Goal: Task Accomplishment & Management: Use online tool/utility

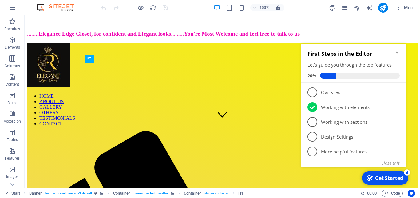
click at [396, 52] on icon "Minimize checklist" at bounding box center [397, 52] width 3 height 2
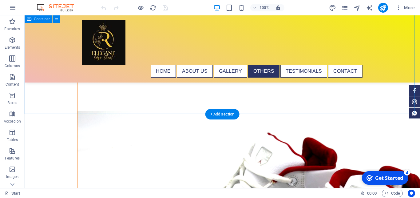
scroll to position [2790, 0]
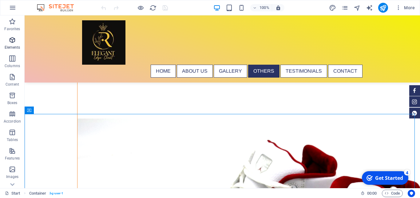
click at [9, 42] on icon "button" at bounding box center [12, 39] width 7 height 7
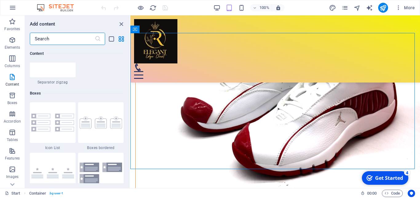
scroll to position [1720, 0]
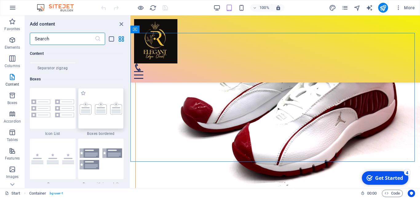
click at [97, 114] on div at bounding box center [101, 108] width 46 height 41
click at [130, 114] on div "Drag here to replace the existing content. Press “Ctrl” if you want to create a…" at bounding box center [275, 101] width 290 height 172
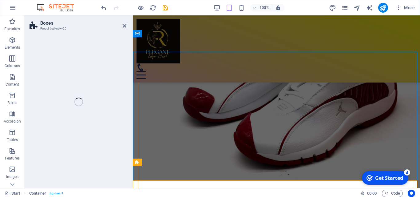
scroll to position [2318, 0]
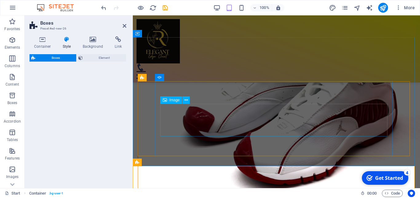
select select "rem"
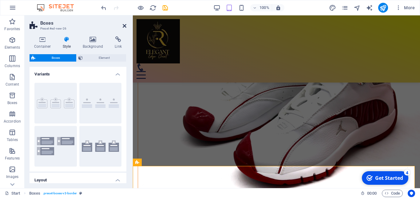
click at [125, 26] on icon at bounding box center [125, 25] width 4 height 5
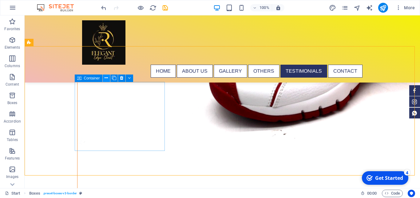
click at [104, 79] on button at bounding box center [106, 77] width 7 height 7
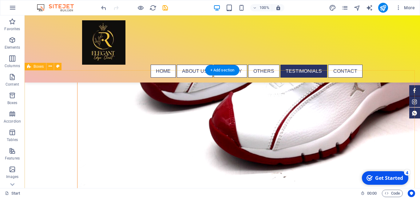
scroll to position [2997, 0]
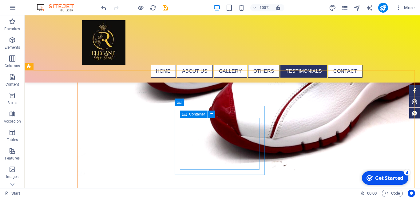
click at [195, 114] on span "Container" at bounding box center [197, 114] width 16 height 4
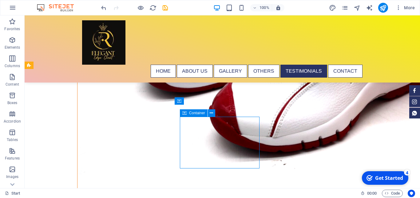
scroll to position [2998, 0]
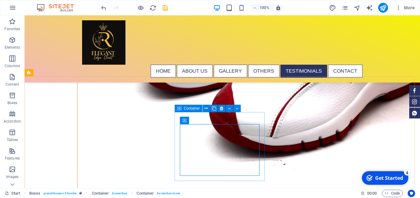
click at [194, 108] on span "Container" at bounding box center [192, 108] width 16 height 4
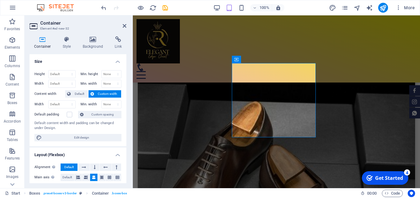
scroll to position [2450, 0]
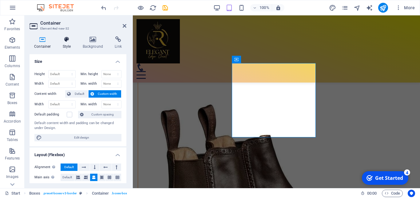
click at [65, 41] on icon at bounding box center [67, 39] width 18 height 6
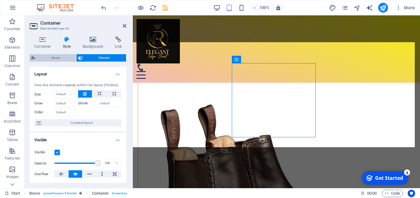
click at [57, 58] on span "Boxes" at bounding box center [55, 57] width 37 height 7
select select "rem"
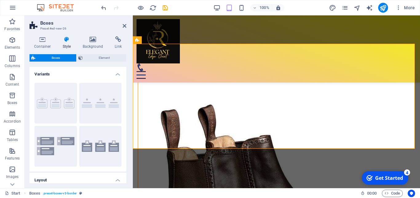
scroll to position [2448, 0]
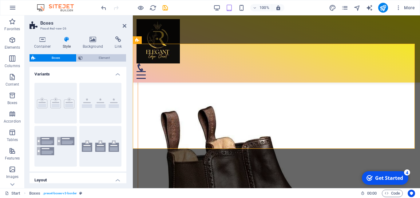
click at [98, 58] on span "Element" at bounding box center [105, 57] width 40 height 7
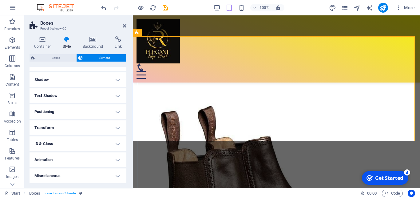
scroll to position [0, 0]
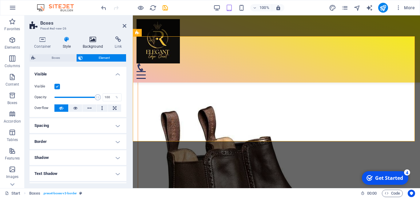
click at [94, 40] on icon at bounding box center [93, 39] width 30 height 6
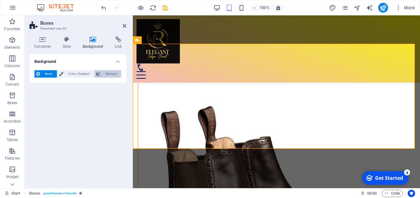
click at [110, 75] on span "Element" at bounding box center [110, 73] width 17 height 7
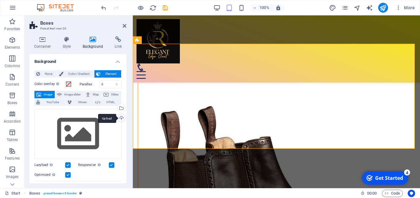
click at [116, 117] on div "Upload" at bounding box center [120, 118] width 9 height 9
click at [103, 6] on icon "undo" at bounding box center [103, 7] width 7 height 7
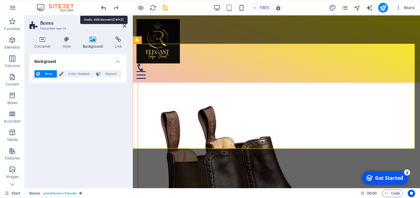
click at [103, 6] on icon "undo" at bounding box center [103, 7] width 7 height 7
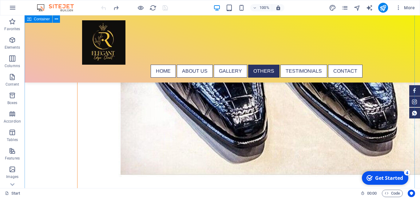
scroll to position [2753, 0]
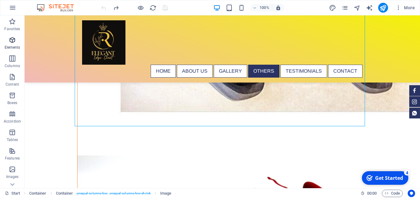
click at [13, 42] on icon "button" at bounding box center [12, 39] width 7 height 7
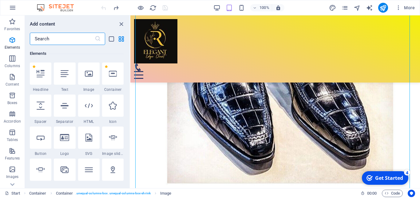
scroll to position [224, 0]
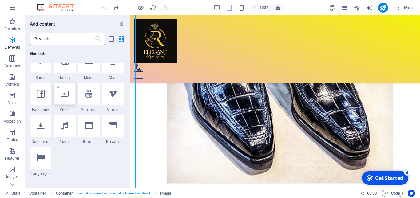
click at [65, 96] on icon at bounding box center [65, 93] width 8 height 8
click at [130, 96] on div "Drag here to replace the existing content. Press “Ctrl” if you want to create a…" at bounding box center [275, 101] width 290 height 172
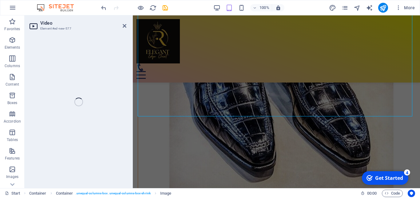
select select "%"
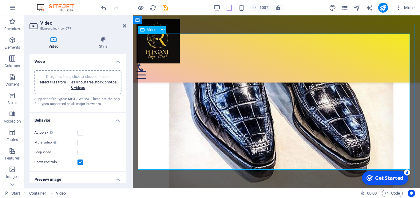
scroll to position [969, 0]
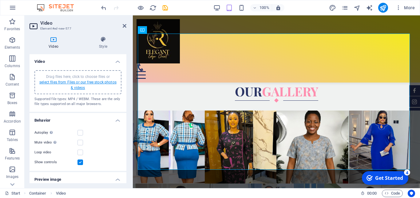
click at [74, 86] on link "select files from Files or our free stock photos & videos" at bounding box center [77, 85] width 77 height 10
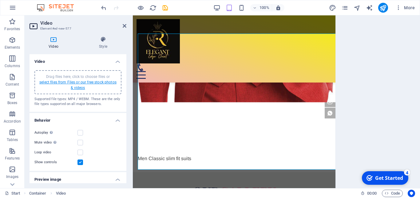
click at [74, 86] on body "ELEGANCE EDGE CLOSET Start (en) Favorites Elements Columns Content Boxes Accord…" at bounding box center [210, 99] width 420 height 198
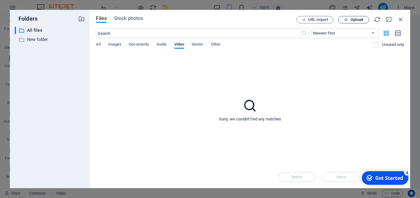
click at [350, 18] on span "Upload" at bounding box center [353, 20] width 25 height 4
click at [98, 45] on span "All" at bounding box center [98, 45] width 5 height 9
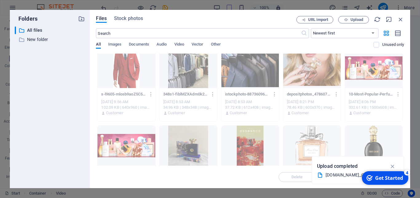
scroll to position [1190, 0]
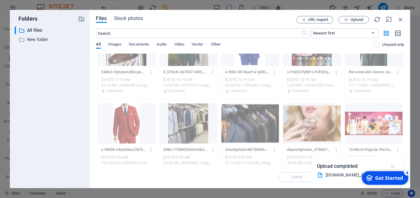
click at [395, 166] on icon "button" at bounding box center [392, 166] width 7 height 7
click at [181, 44] on span "Video" at bounding box center [179, 45] width 10 height 9
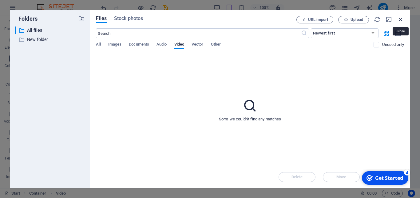
click at [403, 17] on icon "button" at bounding box center [400, 19] width 7 height 7
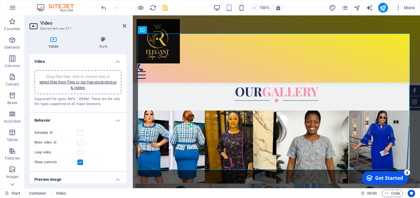
click at [81, 85] on div "Drag files here, click to choose files or select files from Files or our free s…" at bounding box center [78, 82] width 80 height 17
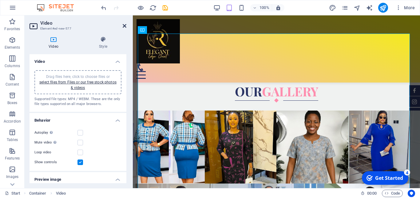
click at [126, 25] on icon at bounding box center [125, 25] width 4 height 5
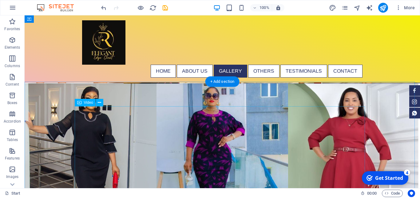
scroll to position [1172, 0]
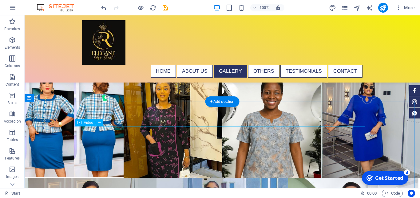
click at [100, 121] on icon at bounding box center [99, 122] width 3 height 6
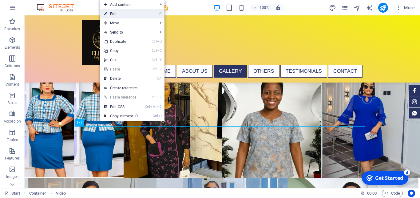
click at [119, 13] on link "⏎ Edit" at bounding box center [120, 13] width 41 height 9
select select "%"
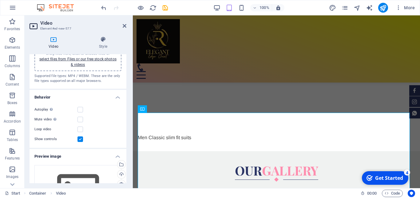
scroll to position [0, 0]
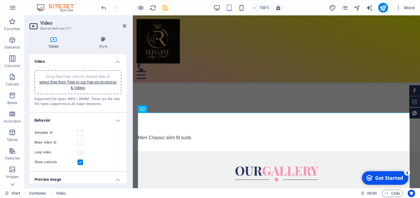
click at [81, 152] on label at bounding box center [80, 152] width 6 height 6
click at [0, 0] on input "Loop video" at bounding box center [0, 0] width 0 height 0
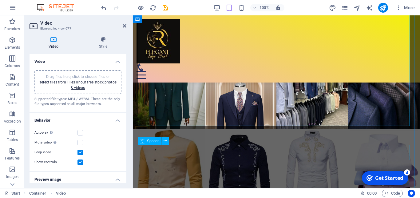
scroll to position [1391, 0]
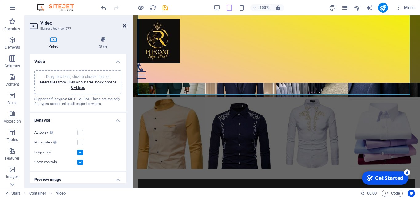
click at [125, 25] on icon at bounding box center [125, 25] width 4 height 5
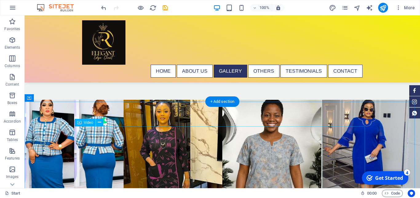
scroll to position [1172, 0]
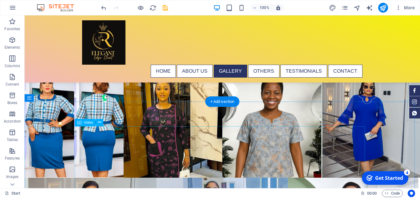
click at [100, 122] on icon at bounding box center [99, 122] width 3 height 6
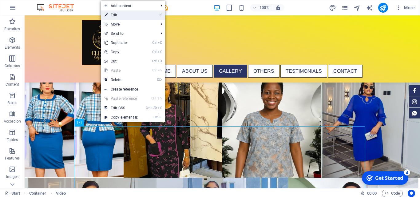
click at [121, 16] on link "⏎ Edit" at bounding box center [121, 14] width 41 height 9
select select "%"
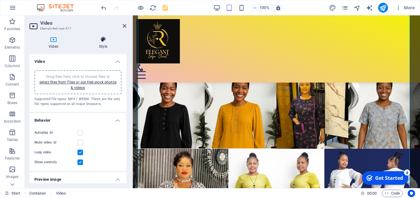
click at [105, 40] on icon at bounding box center [103, 39] width 46 height 6
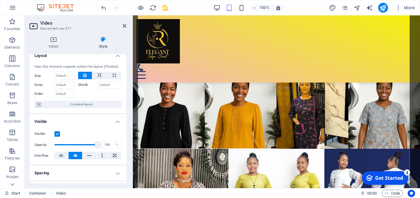
scroll to position [0, 0]
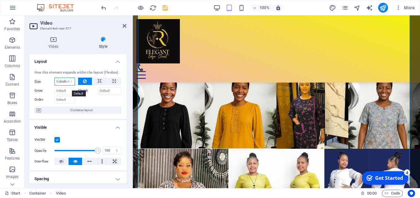
click option "Default" at bounding box center [0, 0] width 0 height 0
click at [55, 78] on select "Default auto px % 1/1 1/2 1/3 1/4 1/5 1/6 1/7 1/8 1/9 1/10" at bounding box center [65, 81] width 20 height 7
select select "1/8"
click option "1/8" at bounding box center [0, 0] width 0 height 0
type input "12.5"
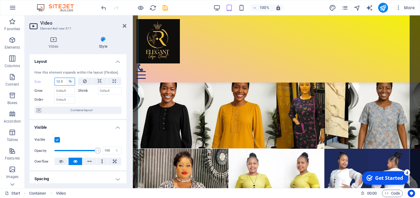
scroll to position [931, 0]
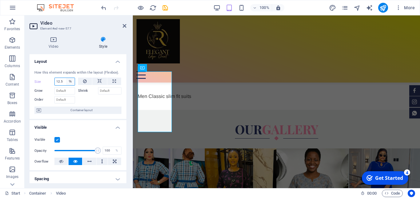
click at [66, 78] on select "Default auto px % 1/1 1/2 1/3 1/4 1/5 1/6 1/7 1/8 1/9 1/10" at bounding box center [70, 81] width 9 height 7
select select "1/4"
click option "1/4" at bounding box center [0, 0] width 0 height 0
type input "25"
select select "%"
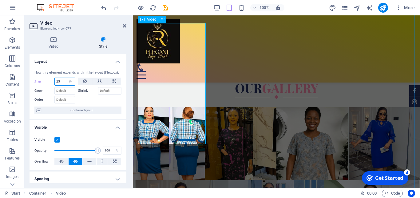
scroll to position [994, 0]
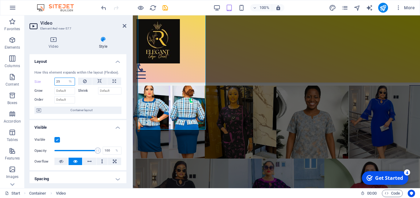
click at [60, 85] on input "25" at bounding box center [65, 81] width 20 height 7
click at [61, 85] on input "25" at bounding box center [65, 81] width 20 height 7
type input "2"
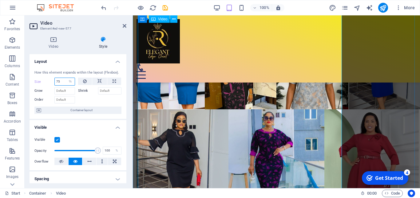
scroll to position [1025, 0]
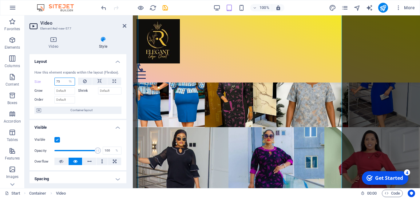
drag, startPoint x: 60, startPoint y: 84, endPoint x: 51, endPoint y: 85, distance: 9.3
click at [55, 85] on input "75" at bounding box center [65, 81] width 20 height 7
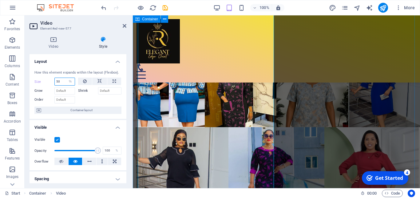
type input "50"
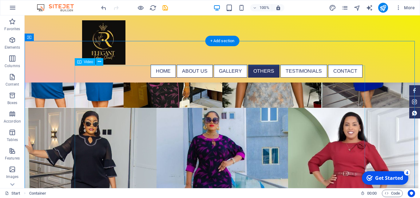
scroll to position [1179, 0]
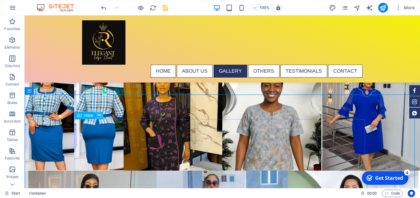
click at [98, 116] on icon at bounding box center [99, 115] width 3 height 6
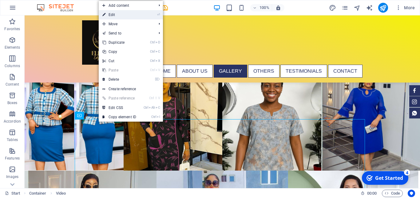
click at [119, 16] on link "⏎ Edit" at bounding box center [119, 14] width 41 height 9
select select "%"
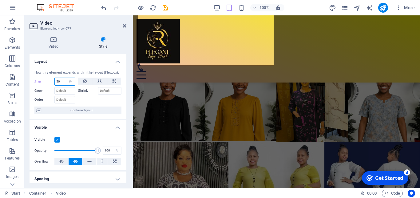
drag, startPoint x: 61, startPoint y: 87, endPoint x: 49, endPoint y: 87, distance: 12.6
click at [55, 85] on input "50" at bounding box center [65, 81] width 20 height 7
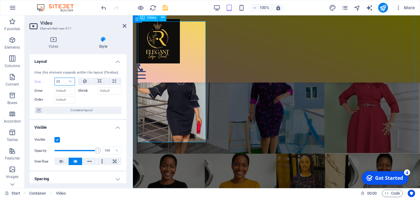
scroll to position [961, 0]
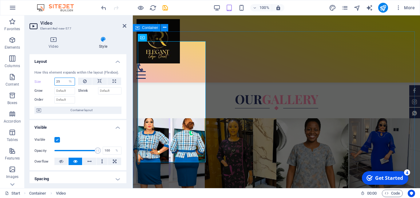
type input "25"
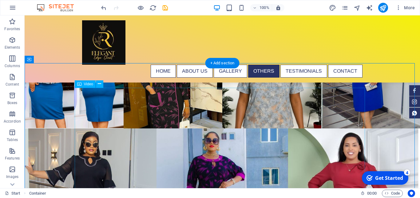
scroll to position [1210, 0]
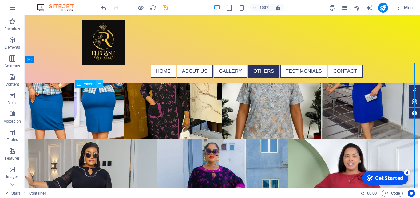
click at [99, 83] on icon at bounding box center [99, 84] width 3 height 6
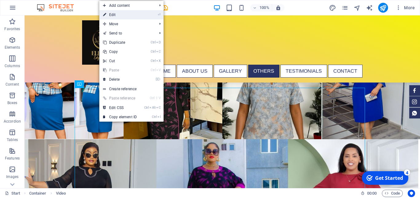
click at [116, 12] on link "⏎ Edit" at bounding box center [119, 14] width 41 height 9
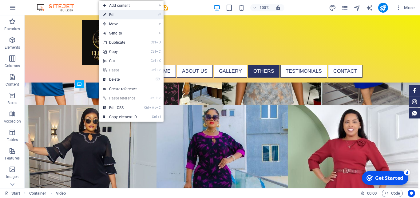
select select "%"
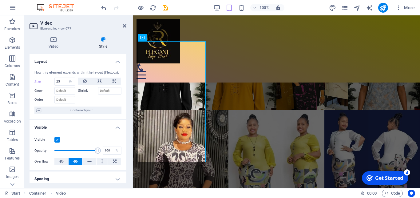
scroll to position [961, 0]
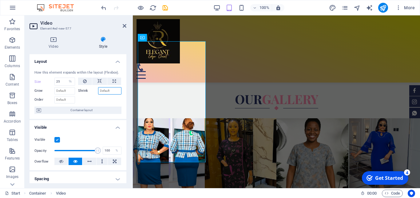
click at [105, 94] on input "Shrink" at bounding box center [110, 90] width 24 height 7
type input "50"
click at [164, 8] on icon "save" at bounding box center [165, 7] width 7 height 7
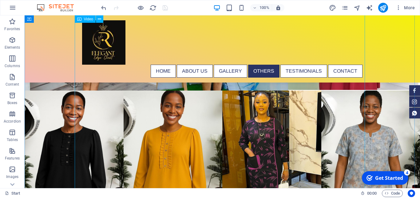
scroll to position [1517, 0]
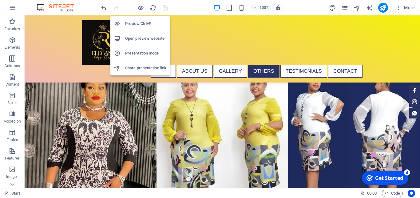
click at [138, 37] on h6 "Open preview website" at bounding box center [145, 38] width 41 height 7
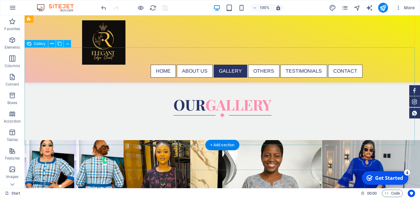
scroll to position [1172, 0]
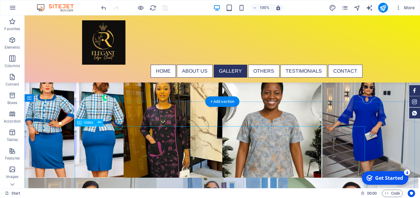
click at [101, 122] on button at bounding box center [99, 122] width 7 height 7
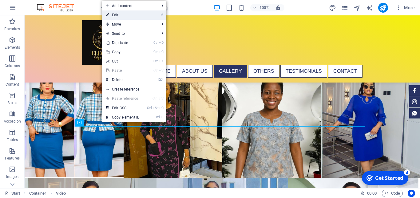
click at [131, 17] on link "⏎ Edit" at bounding box center [122, 14] width 41 height 9
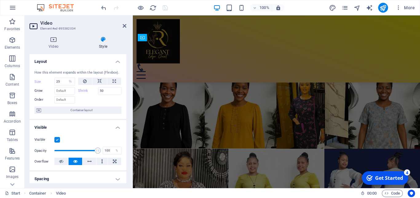
scroll to position [961, 0]
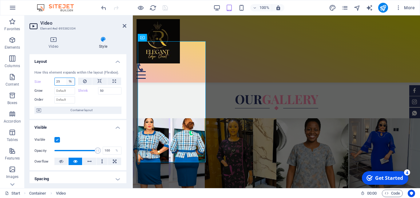
click at [66, 78] on select "Default auto px % 1/1 1/2 1/3 1/4 1/5 1/6 1/7 1/8 1/9 1/10" at bounding box center [70, 81] width 9 height 7
select select "1/4"
click option "1/4" at bounding box center [0, 0] width 0 height 0
select select "DISABLED_OPTION_VALUE"
click at [66, 94] on input "Grow" at bounding box center [64, 90] width 21 height 7
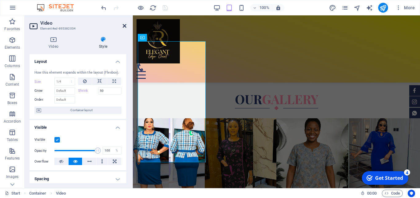
click at [124, 25] on icon at bounding box center [125, 25] width 4 height 5
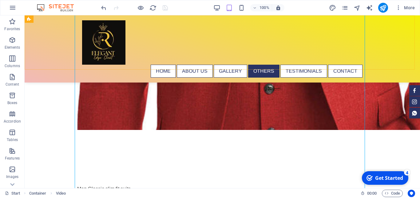
scroll to position [1454, 0]
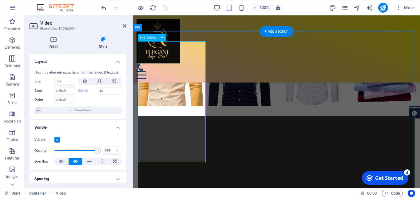
type input "25"
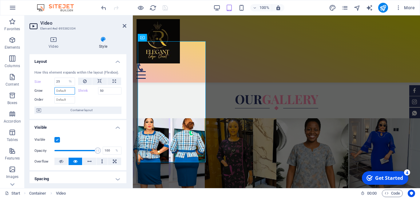
click at [66, 94] on input "Grow" at bounding box center [64, 90] width 21 height 7
click at [55, 42] on icon at bounding box center [54, 39] width 48 height 6
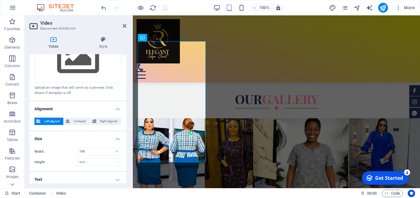
scroll to position [156, 0]
click at [112, 177] on h4 "Text" at bounding box center [78, 178] width 97 height 15
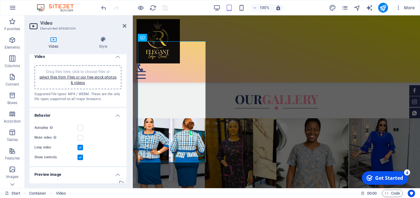
scroll to position [0, 0]
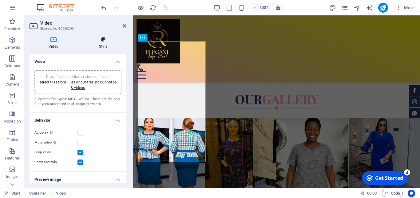
click at [104, 42] on icon at bounding box center [103, 39] width 46 height 6
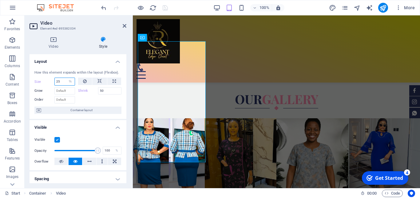
click at [59, 85] on input "25" at bounding box center [65, 81] width 20 height 7
click at [66, 78] on select "Default auto px % 1/1 1/2 1/3 1/4 1/5 1/6 1/7 1/8 1/9 1/10" at bounding box center [70, 81] width 9 height 7
select select "1/9"
click option "1/9" at bounding box center [0, 0] width 0 height 0
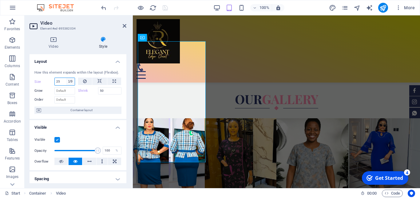
type input "11.11"
select select "%"
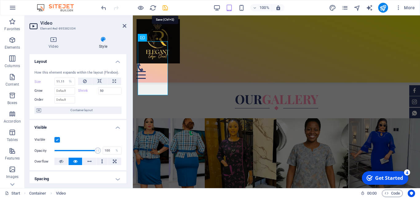
click at [165, 6] on icon "save" at bounding box center [165, 7] width 7 height 7
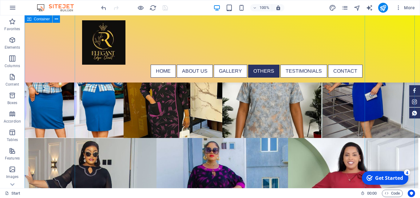
scroll to position [1203, 0]
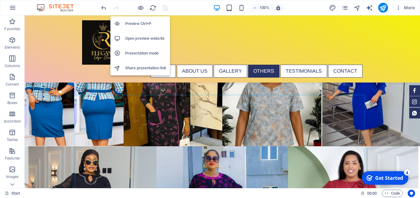
click at [146, 38] on h6 "Open preview website" at bounding box center [145, 38] width 41 height 7
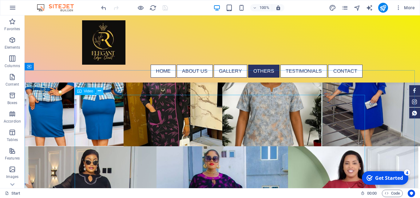
click at [101, 90] on icon at bounding box center [99, 91] width 3 height 6
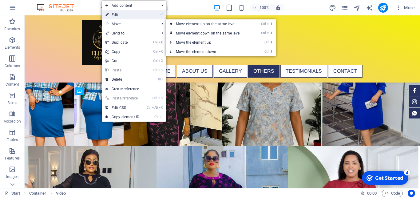
click at [127, 16] on link "⏎ Edit" at bounding box center [122, 14] width 41 height 9
select select "%"
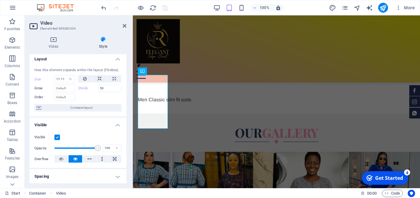
scroll to position [0, 0]
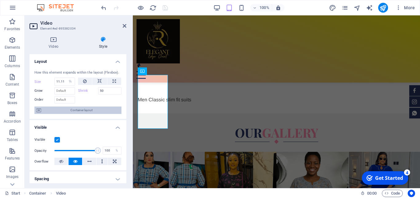
click at [76, 113] on span "Container layout" at bounding box center [81, 109] width 77 height 7
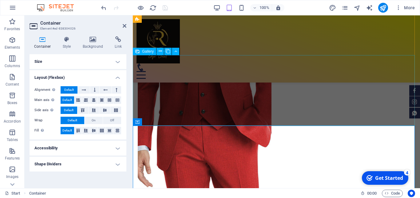
scroll to position [896, 0]
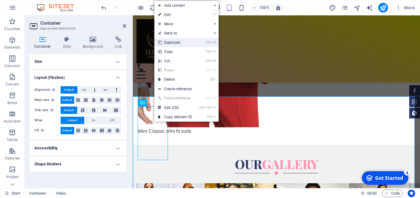
click at [180, 42] on link "Ctrl D Duplicate" at bounding box center [174, 42] width 41 height 9
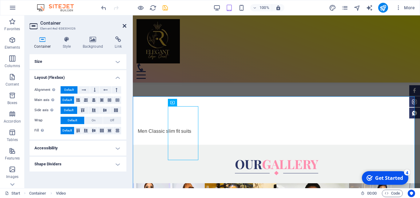
click at [125, 25] on icon at bounding box center [125, 25] width 4 height 5
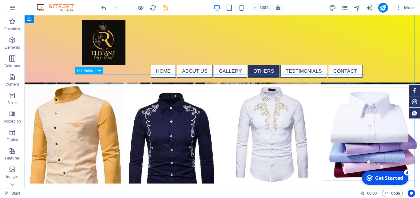
scroll to position [1750, 0]
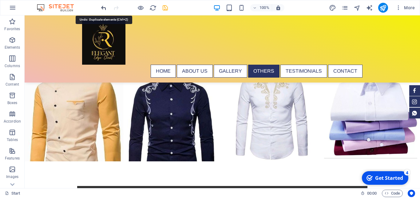
click at [102, 9] on icon "undo" at bounding box center [103, 7] width 7 height 7
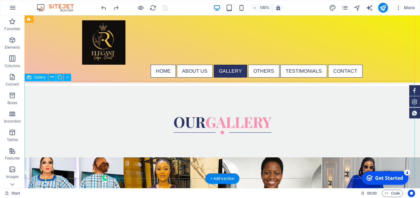
scroll to position [1186, 0]
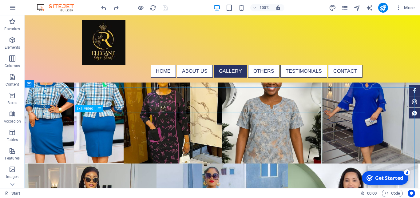
click at [83, 107] on div "Video" at bounding box center [85, 107] width 21 height 7
select select "%"
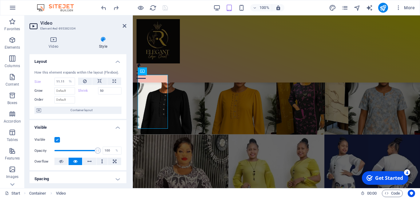
scroll to position [928, 0]
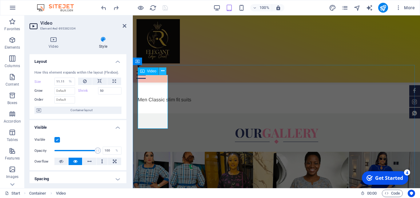
click at [164, 71] on icon at bounding box center [162, 71] width 3 height 6
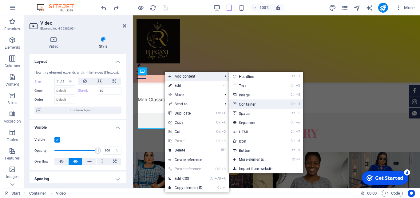
click at [244, 103] on link "Ctrl 4 Container" at bounding box center [254, 103] width 51 height 9
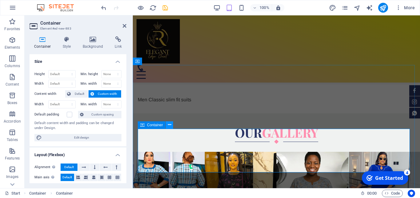
click at [170, 124] on icon at bounding box center [169, 124] width 3 height 6
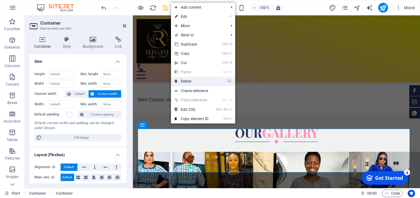
click at [188, 82] on link "⌦ Delete" at bounding box center [191, 81] width 41 height 9
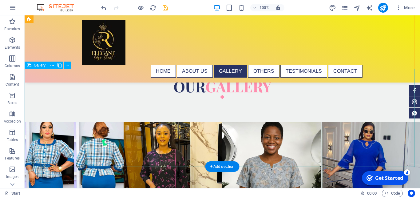
scroll to position [1201, 0]
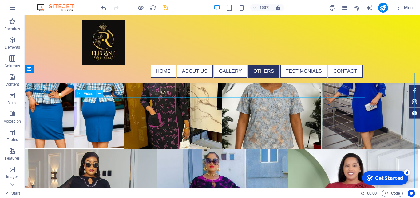
click at [98, 94] on button at bounding box center [99, 93] width 7 height 7
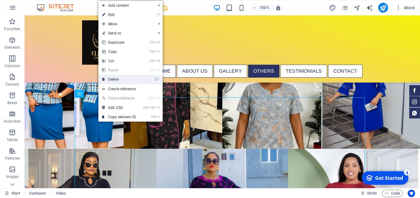
click at [115, 80] on link "⌦ Delete" at bounding box center [118, 79] width 41 height 9
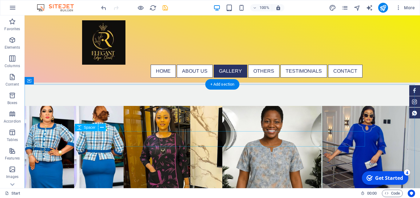
scroll to position [1138, 0]
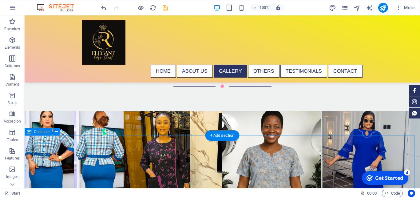
click at [58, 131] on icon at bounding box center [56, 131] width 3 height 6
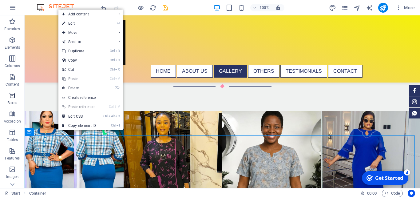
click at [14, 97] on icon "button" at bounding box center [12, 95] width 7 height 7
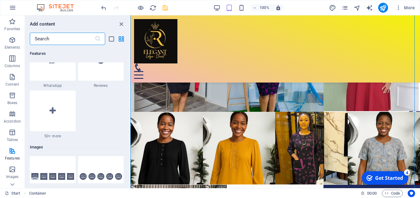
scroll to position [3101, 0]
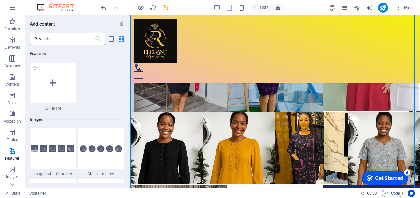
click at [52, 108] on span "50+ more" at bounding box center [53, 108] width 46 height 5
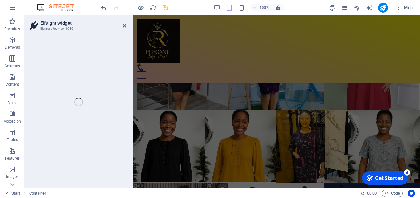
scroll to position [905, 0]
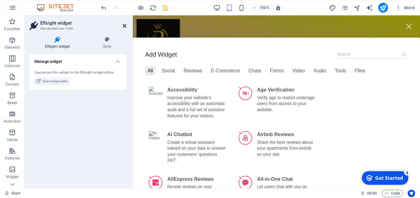
click at [125, 26] on icon at bounding box center [125, 25] width 4 height 5
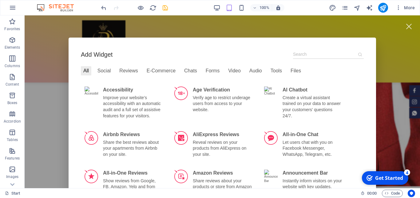
scroll to position [1201, 0]
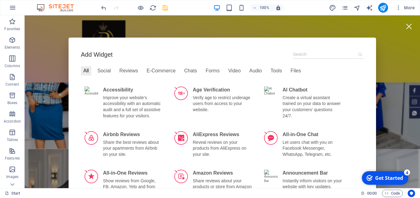
click at [402, 26] on div at bounding box center [409, 26] width 14 height 14
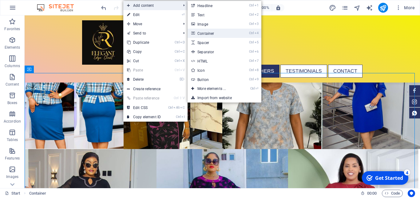
click at [215, 34] on link "Ctrl 4 Container" at bounding box center [212, 33] width 51 height 9
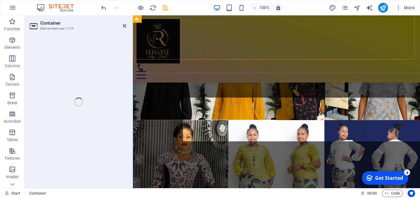
scroll to position [922, 0]
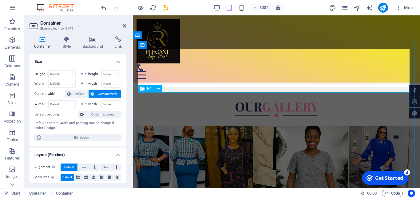
scroll to position [891, 0]
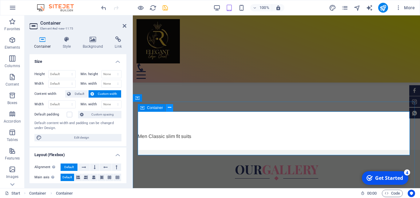
click at [170, 108] on icon at bounding box center [169, 107] width 3 height 6
click at [64, 43] on h4 "Style" at bounding box center [68, 42] width 20 height 13
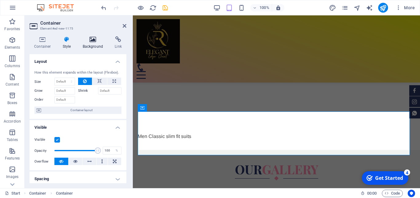
click at [93, 45] on h4 "Background" at bounding box center [94, 42] width 32 height 13
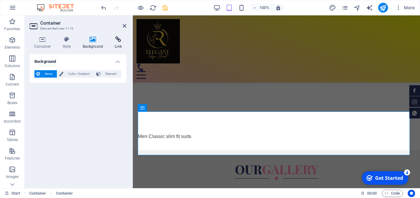
click at [119, 41] on icon at bounding box center [118, 39] width 16 height 6
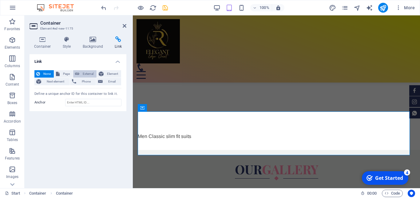
click at [84, 71] on span "External" at bounding box center [88, 73] width 14 height 7
select select "blank"
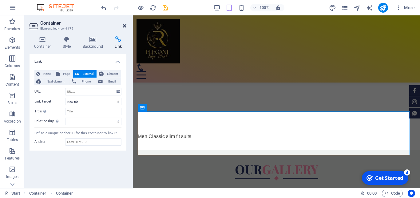
click at [125, 26] on icon at bounding box center [125, 25] width 4 height 5
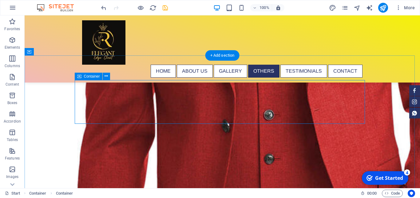
scroll to position [1218, 0]
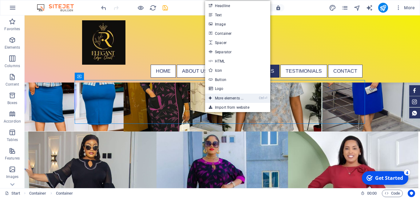
click at [226, 97] on link "Ctrl ⏎ More elements ..." at bounding box center [226, 97] width 42 height 9
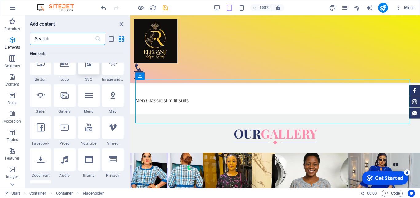
scroll to position [199, 0]
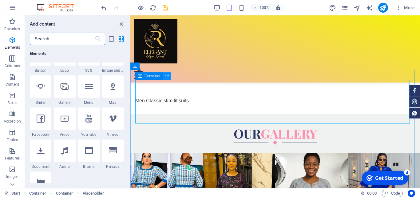
click at [168, 78] on icon at bounding box center [166, 76] width 3 height 6
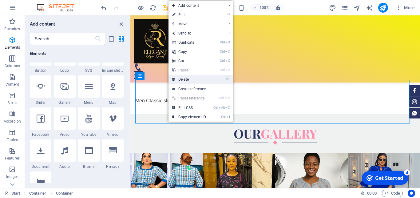
click at [185, 76] on link "⌦ Delete" at bounding box center [188, 79] width 41 height 9
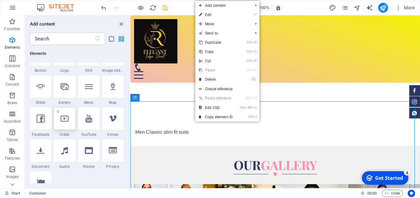
click at [63, 120] on icon at bounding box center [65, 118] width 8 height 8
click at [130, 120] on div "Drag here to replace the existing content. Press “Ctrl” if you want to create a…" at bounding box center [275, 101] width 290 height 172
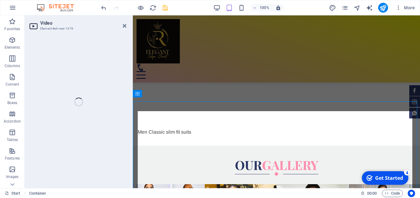
select select "%"
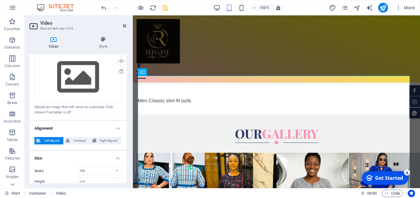
scroll to position [156, 0]
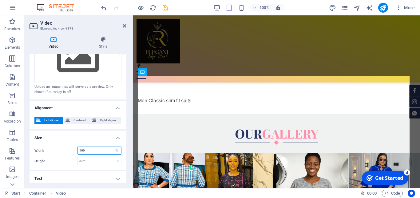
drag, startPoint x: 87, startPoint y: 146, endPoint x: 57, endPoint y: 146, distance: 30.7
click at [78, 147] on input "100" at bounding box center [99, 150] width 43 height 7
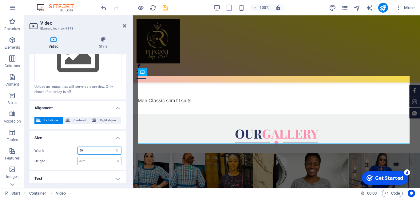
type input "50"
click at [78, 157] on select "auto px" at bounding box center [99, 160] width 43 height 7
click option "auto" at bounding box center [0, 0] width 0 height 0
click at [78, 157] on select "auto px" at bounding box center [99, 160] width 43 height 7
click option "auto" at bounding box center [0, 0] width 0 height 0
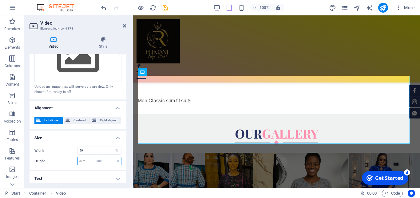
select select "DISABLED_OPTION_VALUE"
click at [78, 157] on select "auto px" at bounding box center [99, 160] width 43 height 7
click at [93, 134] on h4 "Size" at bounding box center [78, 135] width 97 height 11
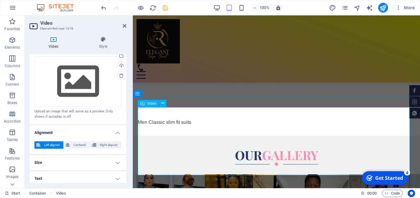
scroll to position [895, 0]
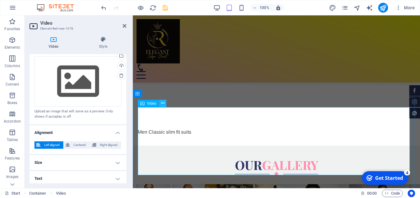
click at [164, 103] on icon at bounding box center [162, 103] width 3 height 6
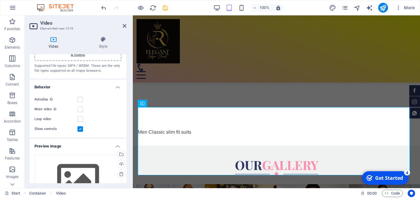
scroll to position [0, 0]
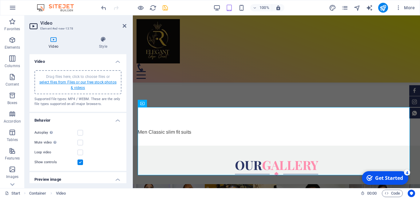
click at [80, 84] on link "select files from Files or our free stock photos & videos" at bounding box center [77, 85] width 77 height 10
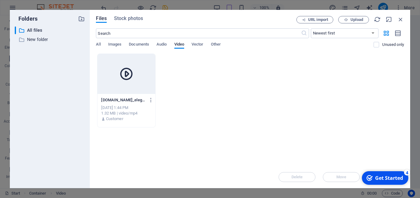
click at [149, 66] on div at bounding box center [125, 74] width 57 height 40
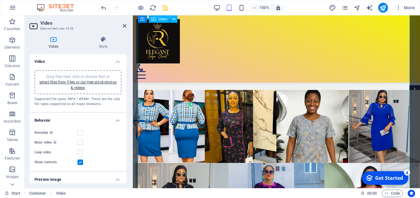
scroll to position [927, 0]
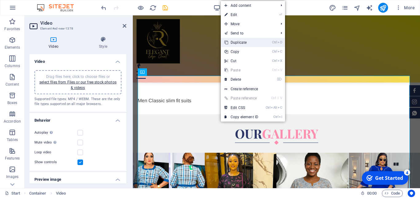
click at [245, 40] on link "Ctrl D Duplicate" at bounding box center [241, 42] width 41 height 9
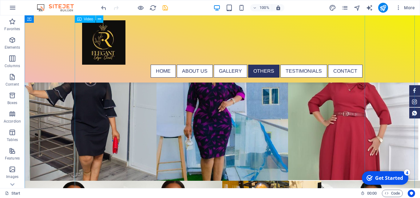
scroll to position [1301, 0]
click at [103, 7] on icon "undo" at bounding box center [103, 7] width 7 height 7
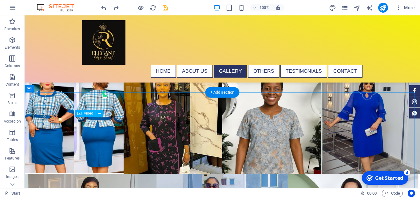
scroll to position [1176, 0]
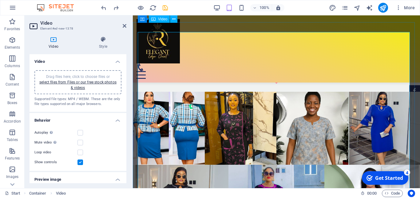
scroll to position [925, 0]
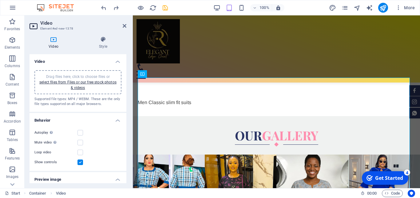
drag, startPoint x: 126, startPoint y: 93, endPoint x: 128, endPoint y: 117, distance: 24.9
click at [128, 117] on div "Video Style Video Drag files here, click to choose files or select files from F…" at bounding box center [78, 109] width 107 height 156
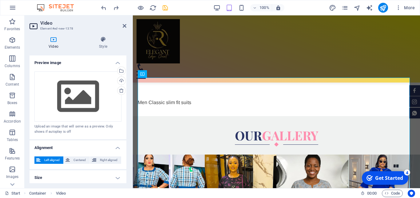
scroll to position [132, 0]
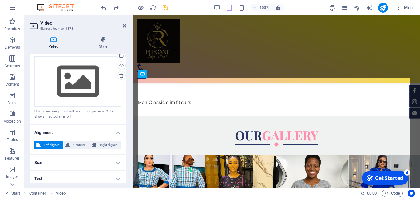
click at [110, 160] on h4 "Size" at bounding box center [78, 162] width 97 height 15
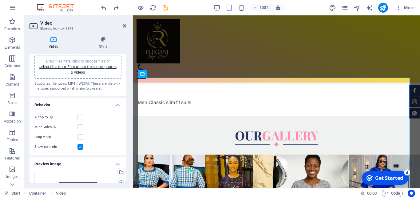
scroll to position [0, 0]
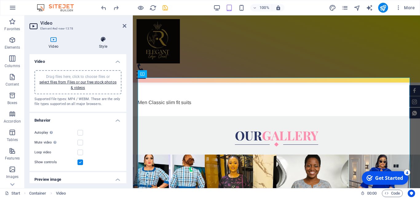
click at [101, 43] on h4 "Style" at bounding box center [103, 42] width 46 height 13
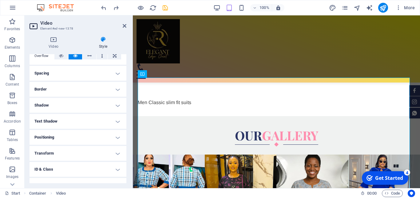
scroll to position [122, 0]
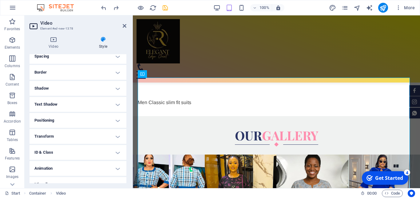
click at [112, 125] on h4 "Positioning" at bounding box center [78, 120] width 97 height 15
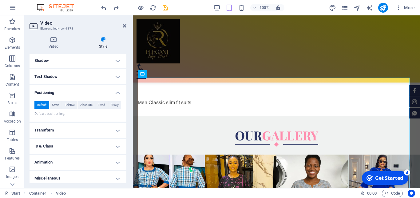
scroll to position [157, 0]
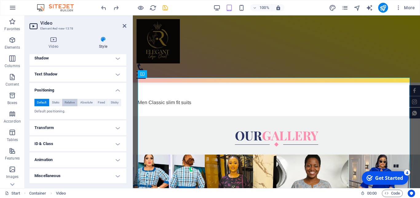
click at [68, 101] on span "Relative" at bounding box center [70, 102] width 10 height 7
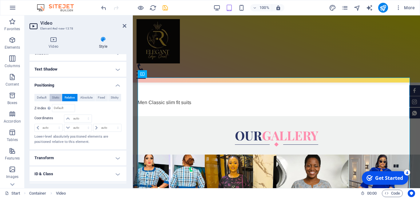
click at [56, 101] on span "Static" at bounding box center [55, 97] width 7 height 7
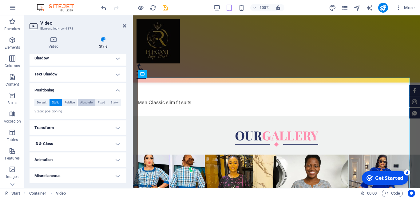
click at [84, 103] on span "Absolute" at bounding box center [86, 102] width 12 height 7
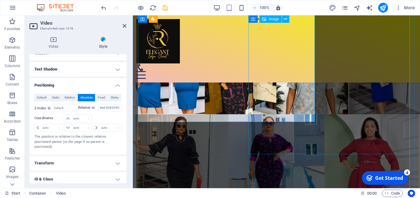
scroll to position [1019, 0]
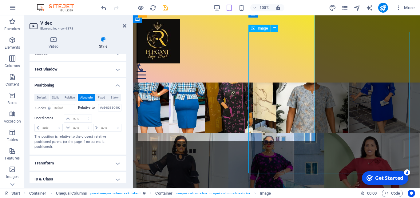
select select "%"
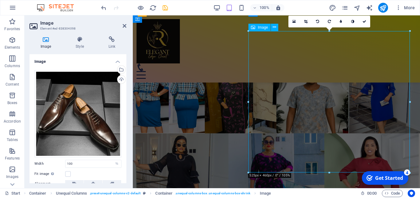
scroll to position [1020, 0]
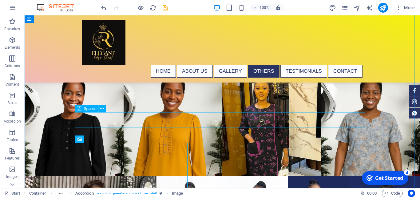
scroll to position [1404, 0]
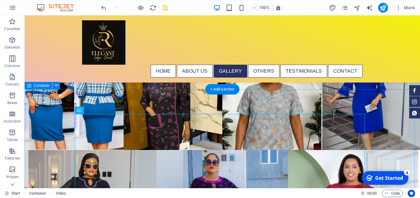
scroll to position [1184, 0]
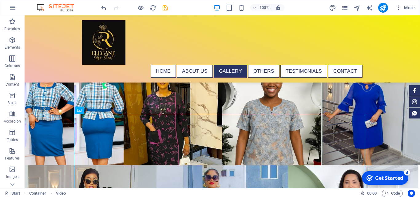
click at [100, 6] on div "100% More" at bounding box center [209, 7] width 419 height 15
click at [102, 7] on icon "undo" at bounding box center [103, 7] width 7 height 7
click at [104, 9] on icon "undo" at bounding box center [103, 7] width 7 height 7
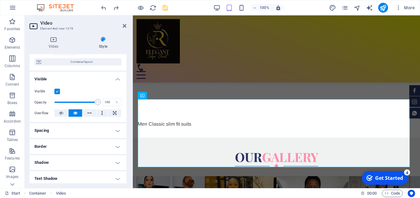
scroll to position [52, 0]
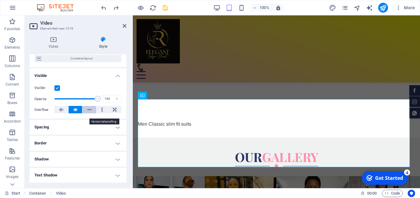
click at [87, 113] on icon at bounding box center [89, 109] width 4 height 7
click at [74, 113] on icon at bounding box center [75, 109] width 4 height 7
click at [110, 132] on h4 "Spacing" at bounding box center [78, 127] width 97 height 15
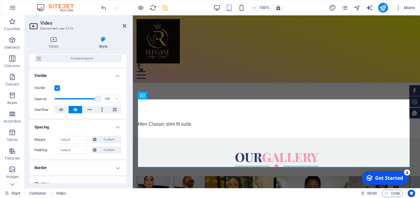
drag, startPoint x: 126, startPoint y: 117, endPoint x: 127, endPoint y: 122, distance: 4.3
click at [127, 122] on div "Video Style Video Drag files here, click to choose files or select files from F…" at bounding box center [78, 109] width 107 height 156
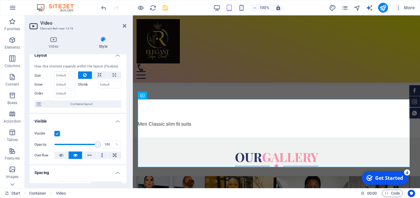
scroll to position [0, 0]
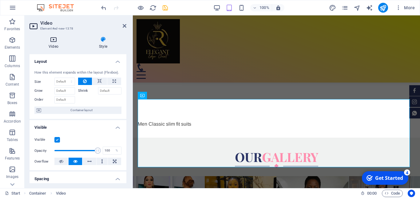
click at [50, 44] on h4 "Video" at bounding box center [55, 42] width 50 height 13
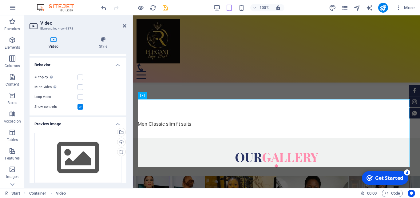
scroll to position [57, 0]
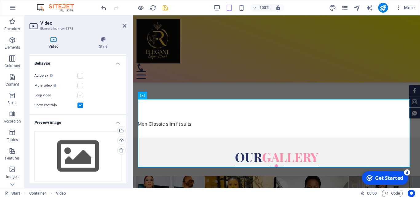
click at [80, 95] on label at bounding box center [80, 96] width 6 height 6
click at [0, 0] on input "Loop video" at bounding box center [0, 0] width 0 height 0
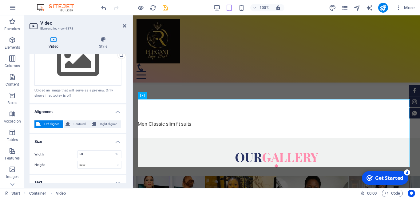
scroll to position [156, 0]
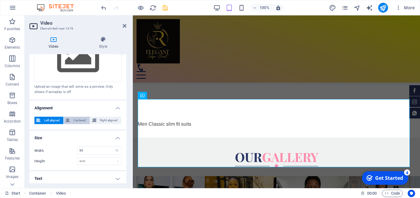
click at [74, 118] on span "Centered" at bounding box center [80, 119] width 16 height 7
click at [101, 118] on span "Right aligned" at bounding box center [108, 119] width 21 height 7
click at [52, 117] on span "Left aligned" at bounding box center [51, 119] width 19 height 7
click at [73, 117] on span "Centered" at bounding box center [80, 119] width 16 height 7
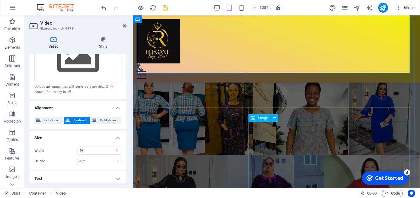
scroll to position [935, 0]
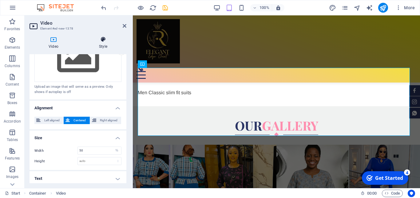
click at [105, 42] on icon at bounding box center [103, 39] width 46 height 6
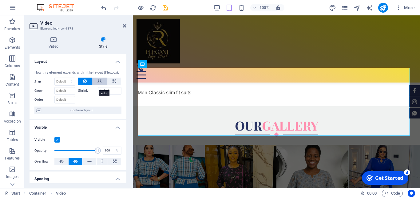
click at [98, 85] on icon at bounding box center [99, 80] width 4 height 7
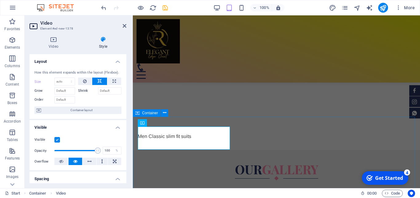
scroll to position [903, 0]
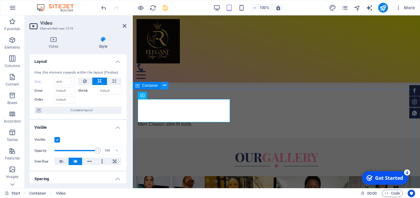
click at [163, 86] on icon at bounding box center [164, 85] width 3 height 6
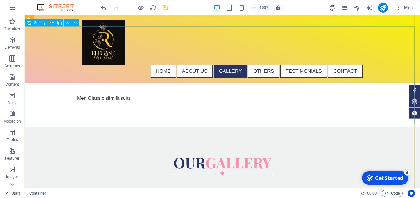
scroll to position [1208, 0]
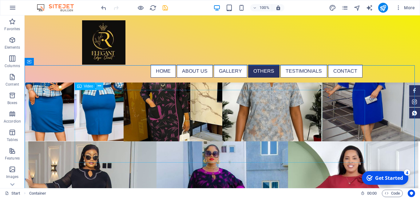
click at [101, 85] on button at bounding box center [99, 85] width 7 height 7
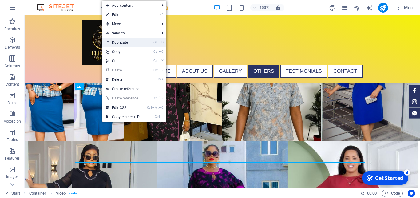
click at [123, 43] on link "Ctrl D Duplicate" at bounding box center [122, 42] width 41 height 9
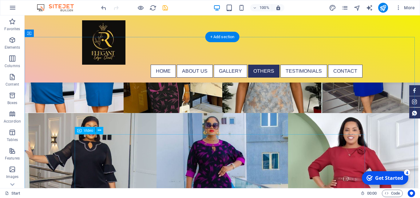
scroll to position [1240, 0]
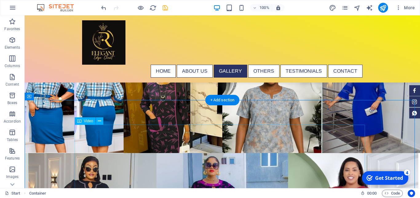
scroll to position [1208, 0]
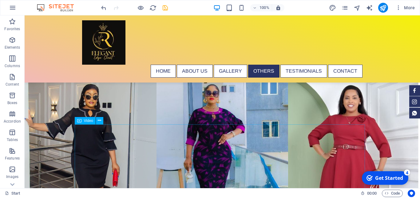
scroll to position [1276, 0]
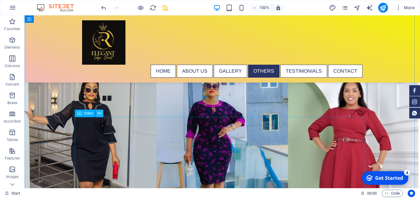
click at [100, 113] on icon at bounding box center [99, 113] width 3 height 6
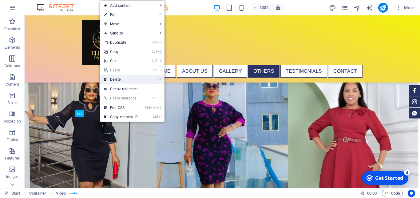
click at [121, 79] on link "⌦ Delete" at bounding box center [120, 79] width 41 height 9
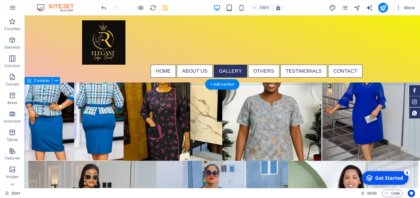
scroll to position [1181, 0]
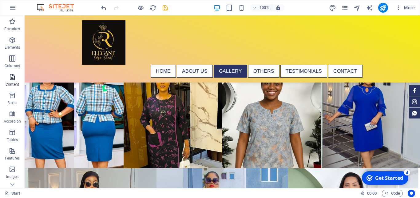
click at [13, 79] on icon "button" at bounding box center [12, 76] width 7 height 7
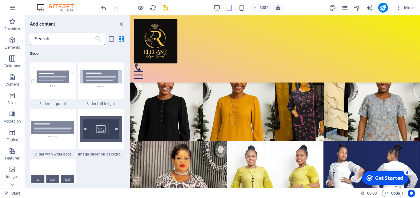
scroll to position [3673, 0]
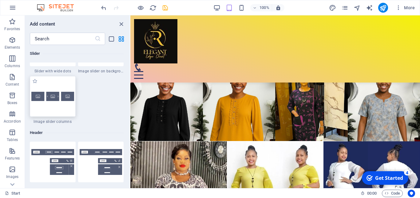
click at [58, 108] on div at bounding box center [53, 96] width 46 height 41
drag, startPoint x: 57, startPoint y: 106, endPoint x: 188, endPoint y: 138, distance: 135.7
click at [57, 106] on div at bounding box center [53, 96] width 46 height 41
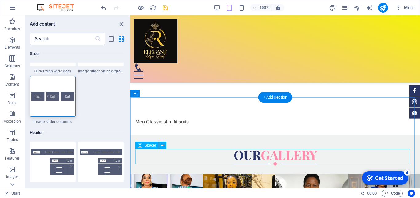
scroll to position [899, 0]
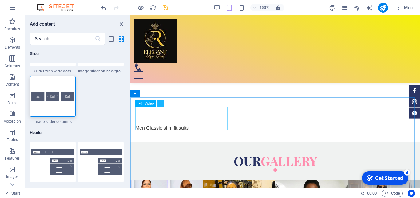
click at [159, 102] on icon at bounding box center [160, 103] width 3 height 6
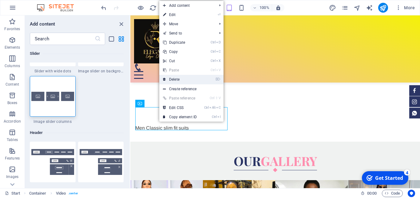
click at [175, 78] on link "⌦ Delete" at bounding box center [179, 79] width 41 height 9
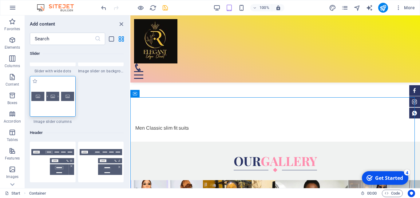
click at [59, 98] on img at bounding box center [52, 96] width 43 height 9
click at [130, 98] on div "H1 Banner Container Container Spacer Menu Bar Content Marquee H2 Container Spac…" at bounding box center [275, 101] width 290 height 172
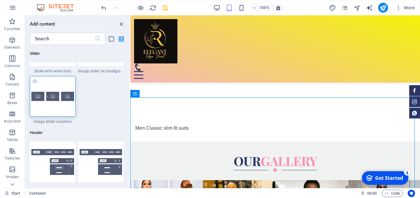
click at [130, 98] on div "H1 Banner Container Container Spacer Menu Bar Content Marquee H2 Container Spac…" at bounding box center [275, 101] width 290 height 172
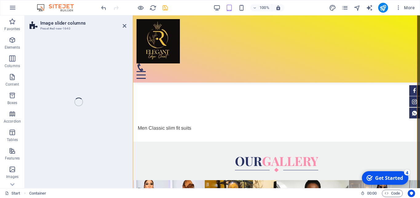
drag, startPoint x: 59, startPoint y: 98, endPoint x: 259, endPoint y: 122, distance: 200.8
click at [59, 98] on div "Image slider columns Preset #ed-new-1640 Drag here to replace the existing cont…" at bounding box center [222, 101] width 395 height 172
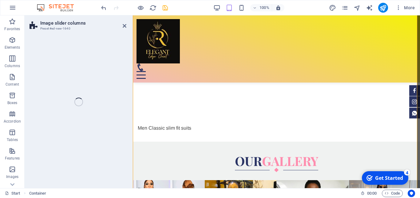
click at [59, 98] on div "Image slider columns Preset #ed-new-1640 Drag here to replace the existing cont…" at bounding box center [222, 101] width 395 height 172
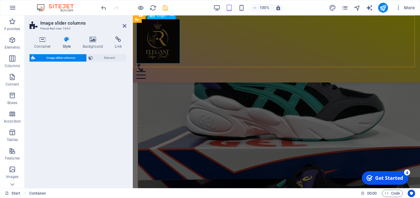
scroll to position [1604, 0]
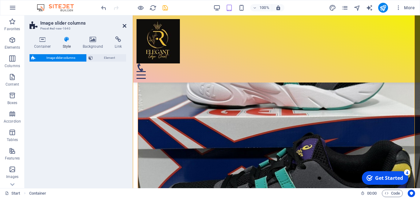
select select "rem"
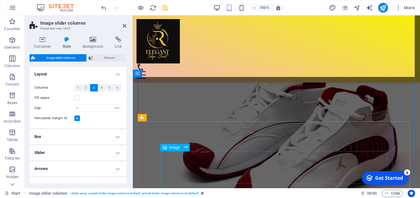
scroll to position [2376, 0]
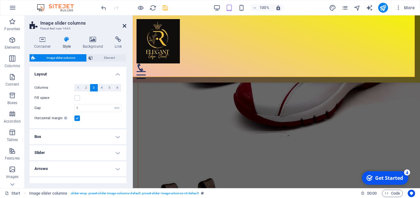
click at [125, 26] on icon at bounding box center [125, 25] width 4 height 5
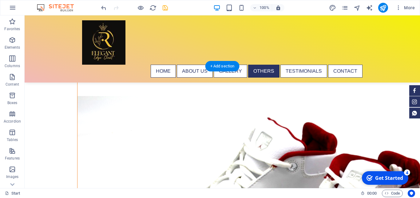
scroll to position [2838, 0]
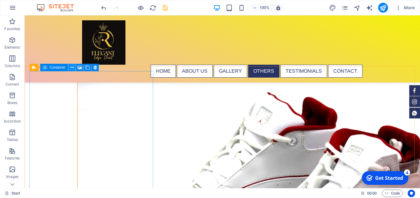
click at [70, 67] on button at bounding box center [71, 67] width 7 height 7
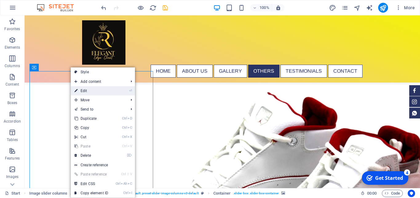
click at [88, 89] on link "⏎ Edit" at bounding box center [91, 90] width 41 height 9
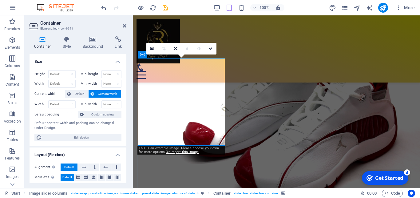
scroll to position [120, 0]
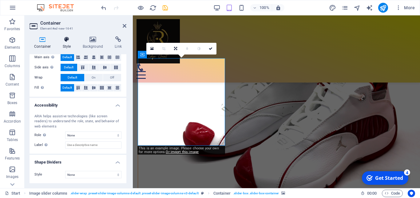
click at [68, 42] on icon at bounding box center [67, 39] width 18 height 6
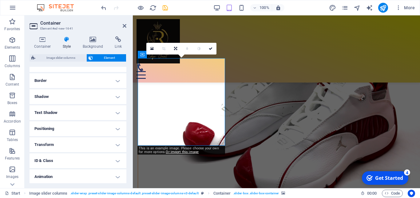
scroll to position [20, 0]
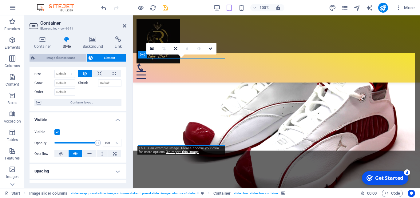
click at [68, 57] on span "Image slider columns" at bounding box center [60, 57] width 47 height 7
select select "rem"
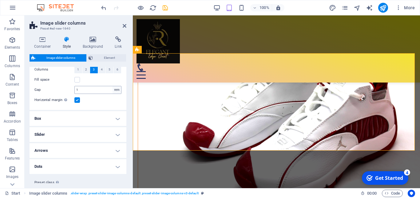
scroll to position [34, 0]
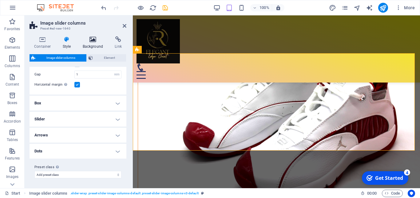
click at [95, 40] on icon at bounding box center [93, 39] width 30 height 6
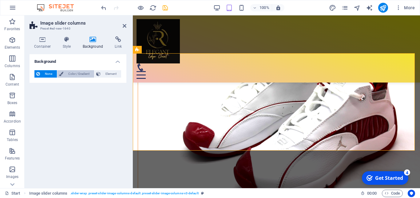
click at [74, 75] on span "Color / Gradient" at bounding box center [78, 73] width 27 height 7
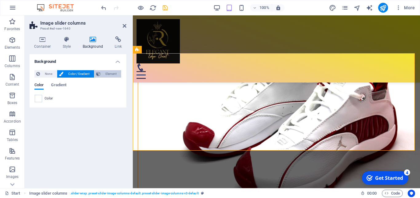
click at [108, 73] on span "Element" at bounding box center [110, 73] width 17 height 7
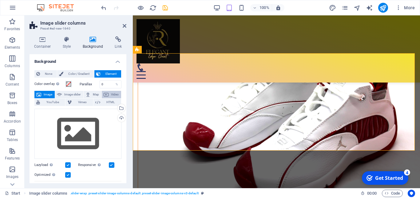
click at [110, 98] on span "Video" at bounding box center [114, 94] width 9 height 7
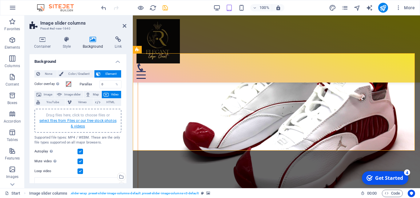
click at [88, 120] on link "select files from Files or our free stock photos & videos" at bounding box center [77, 123] width 77 height 10
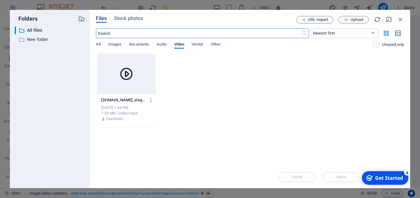
scroll to position [1875, 0]
click at [142, 73] on div at bounding box center [125, 74] width 57 height 40
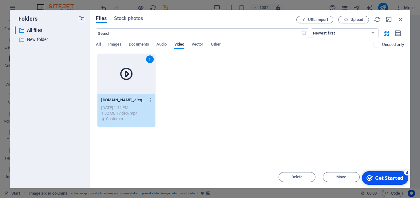
click at [142, 73] on div "1" at bounding box center [125, 74] width 57 height 40
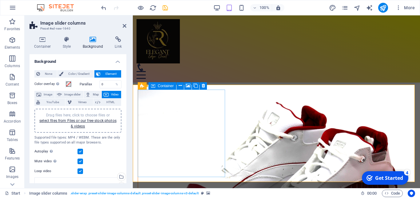
scroll to position [2240, 0]
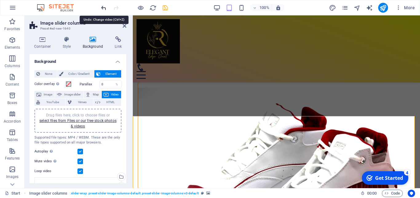
click at [104, 7] on icon "undo" at bounding box center [103, 7] width 7 height 7
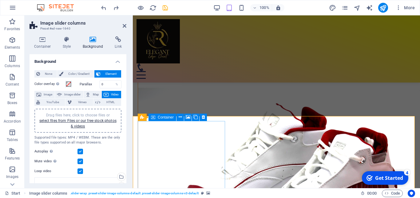
click at [181, 117] on icon at bounding box center [180, 117] width 3 height 6
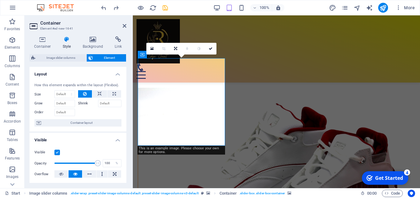
scroll to position [2303, 0]
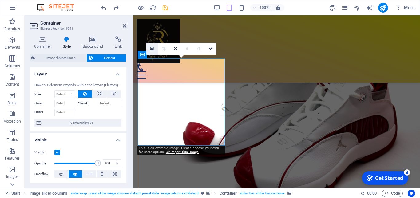
click at [152, 48] on icon at bounding box center [151, 48] width 3 height 4
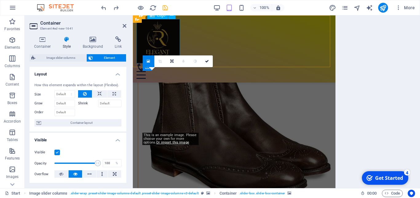
scroll to position [1875, 0]
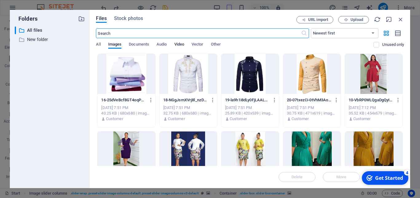
click at [179, 45] on span "Video" at bounding box center [179, 45] width 10 height 9
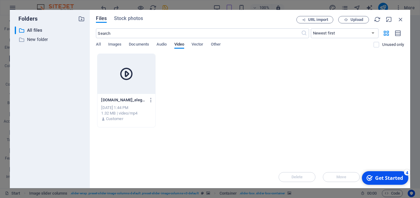
click at [140, 73] on div at bounding box center [125, 74] width 57 height 40
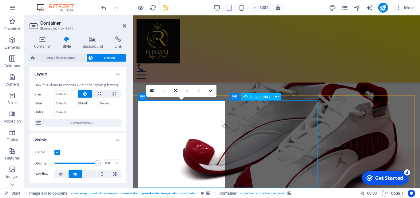
scroll to position [2303, 0]
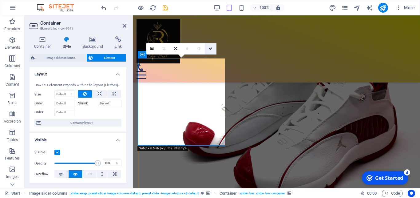
click at [211, 49] on icon at bounding box center [211, 49] width 4 height 4
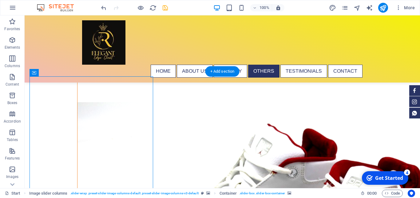
scroll to position [2869, 0]
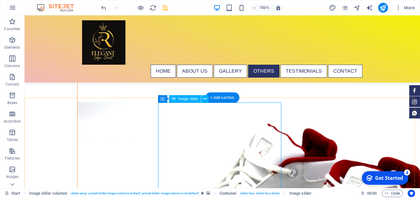
scroll to position [2838, 0]
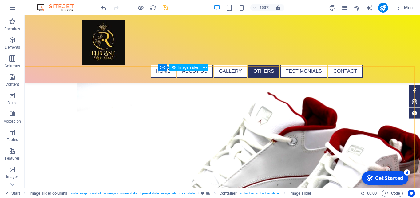
click at [187, 67] on span "Image slider" at bounding box center [188, 67] width 20 height 4
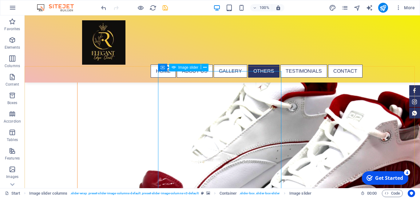
select select "px"
select select "ms"
select select "s"
select select "progressive"
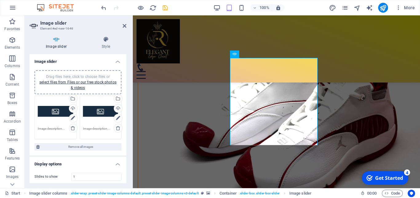
scroll to position [120, 0]
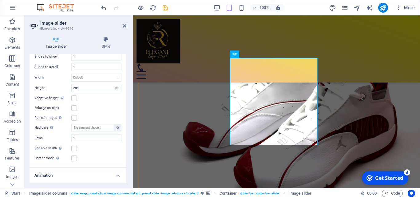
click at [57, 43] on h4 "Image slider" at bounding box center [58, 42] width 56 height 13
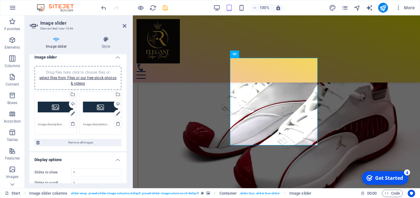
scroll to position [0, 0]
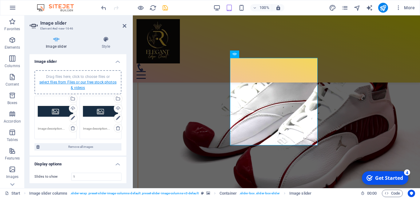
click at [72, 83] on link "select files from Files or our free stock photos & videos" at bounding box center [77, 85] width 77 height 10
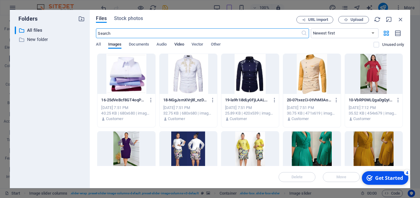
click at [183, 44] on span "Video" at bounding box center [179, 45] width 10 height 9
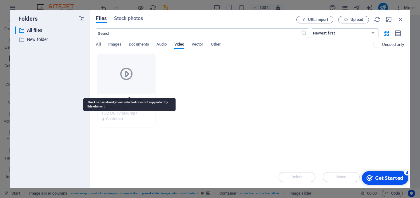
click at [150, 75] on div at bounding box center [125, 74] width 57 height 40
click at [139, 77] on div at bounding box center [125, 74] width 57 height 40
click at [126, 73] on icon at bounding box center [126, 73] width 15 height 15
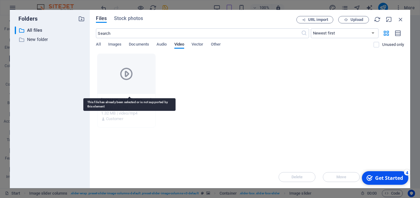
click at [126, 73] on icon at bounding box center [126, 73] width 15 height 15
click at [144, 89] on div at bounding box center [125, 74] width 57 height 40
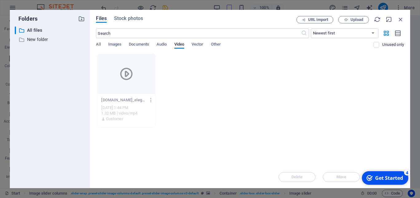
click at [154, 99] on icon "button" at bounding box center [151, 100] width 6 height 6
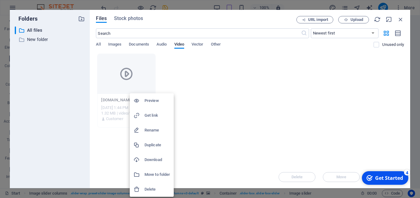
click at [265, 104] on div at bounding box center [210, 99] width 420 height 198
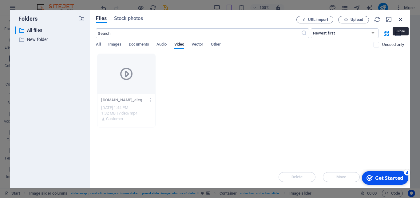
drag, startPoint x: 400, startPoint y: 20, endPoint x: 87, endPoint y: 63, distance: 316.8
click at [400, 20] on icon "button" at bounding box center [400, 19] width 7 height 7
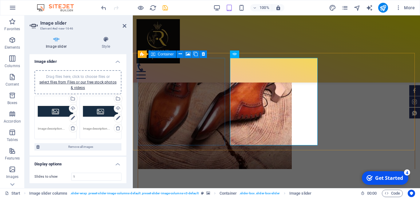
scroll to position [2303, 0]
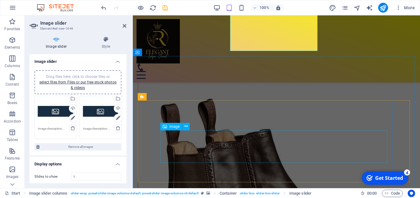
scroll to position [2460, 0]
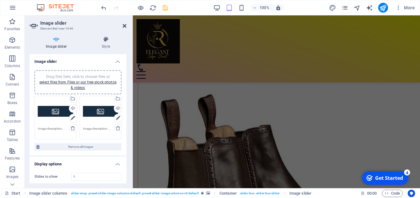
click at [124, 24] on icon at bounding box center [125, 25] width 4 height 5
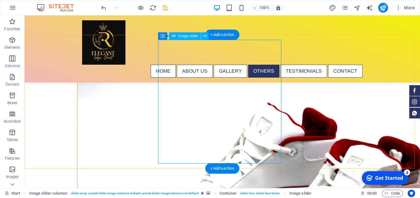
scroll to position [2806, 0]
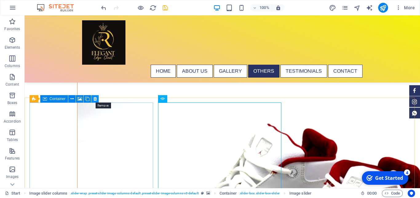
click at [94, 100] on icon at bounding box center [94, 99] width 3 height 6
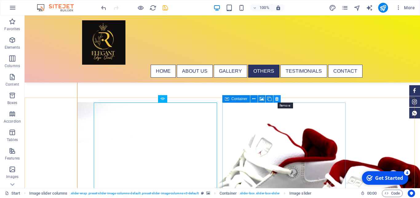
click at [275, 99] on icon at bounding box center [276, 99] width 3 height 6
click at [277, 99] on icon at bounding box center [276, 99] width 3 height 6
click at [278, 97] on icon at bounding box center [276, 99] width 3 height 6
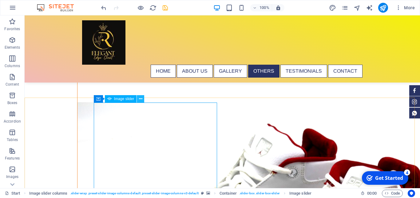
click at [141, 100] on icon at bounding box center [140, 99] width 3 height 6
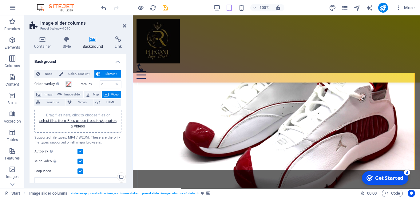
scroll to position [2240, 0]
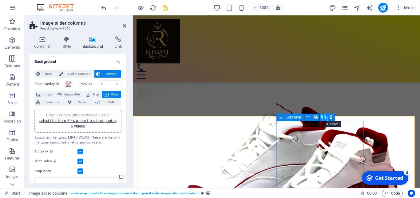
click at [325, 116] on icon at bounding box center [323, 117] width 4 height 6
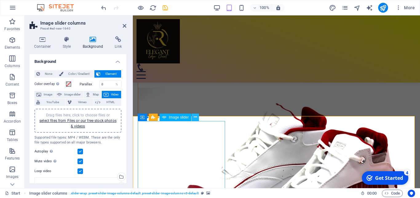
click at [196, 116] on icon at bounding box center [195, 117] width 3 height 6
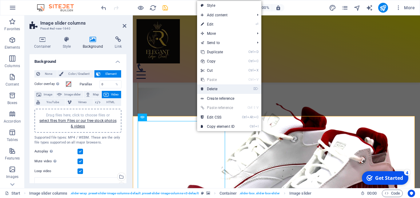
click at [211, 87] on link "⌦ Delete" at bounding box center [217, 88] width 41 height 9
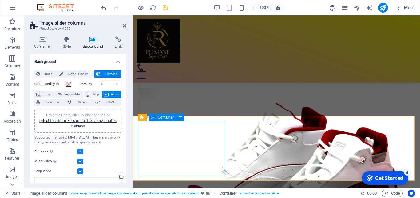
select select "region"
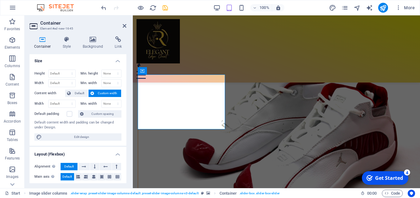
scroll to position [0, 0]
click at [66, 41] on icon at bounding box center [67, 39] width 18 height 6
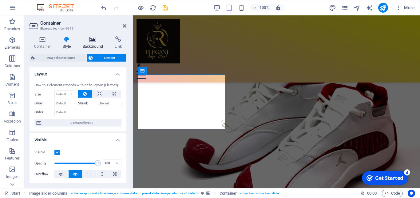
click at [94, 42] on h4 "Background" at bounding box center [94, 42] width 32 height 13
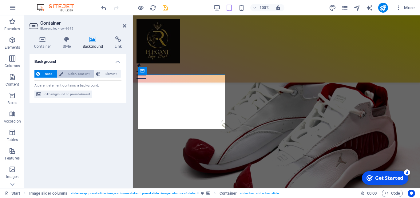
click at [77, 74] on span "Color / Gradient" at bounding box center [78, 73] width 27 height 7
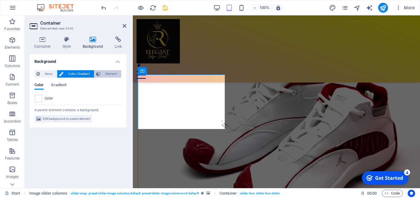
click at [109, 74] on span "Element" at bounding box center [110, 73] width 17 height 7
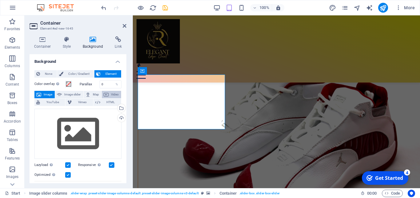
click at [110, 98] on span "Video" at bounding box center [114, 94] width 9 height 7
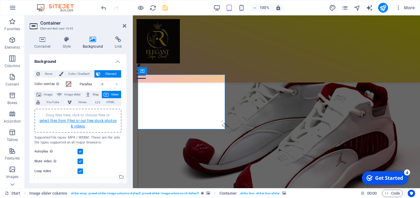
click at [69, 121] on link "select files from Files or our free stock photos & videos" at bounding box center [77, 123] width 77 height 10
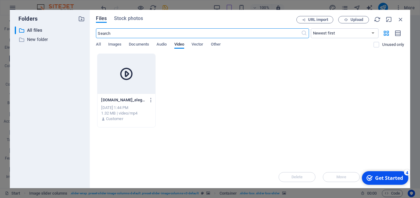
scroll to position [1875, 0]
click at [144, 79] on div at bounding box center [125, 74] width 57 height 40
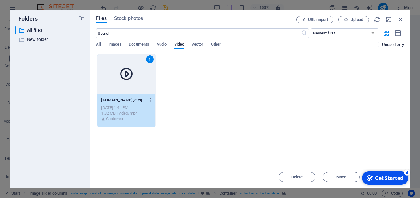
drag, startPoint x: 144, startPoint y: 79, endPoint x: 19, endPoint y: 78, distance: 124.8
click at [144, 79] on div "1" at bounding box center [125, 74] width 57 height 40
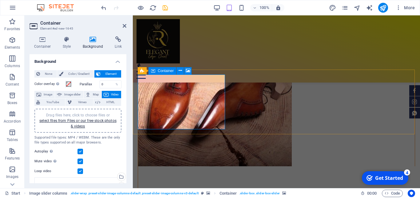
scroll to position [2286, 0]
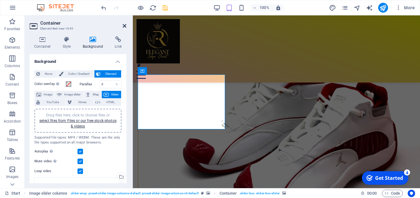
click at [124, 24] on icon at bounding box center [125, 25] width 4 height 5
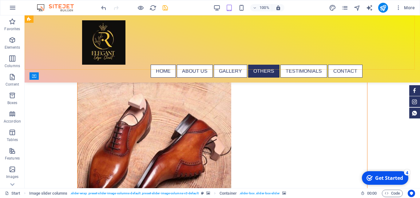
scroll to position [2829, 0]
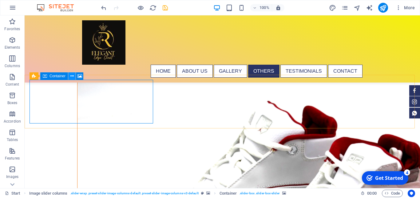
click at [72, 75] on icon at bounding box center [71, 76] width 3 height 6
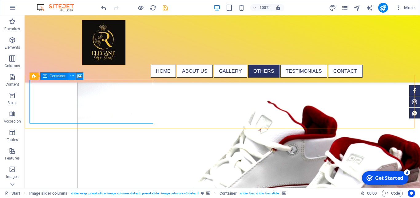
click at [71, 74] on icon at bounding box center [71, 76] width 3 height 6
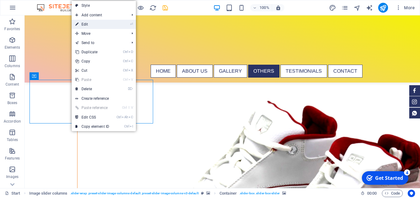
click at [89, 24] on link "⏎ Edit" at bounding box center [92, 24] width 41 height 9
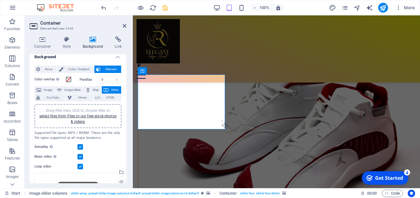
scroll to position [3, 0]
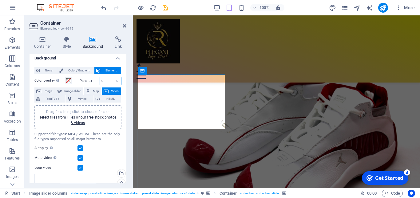
click at [105, 80] on input "0" at bounding box center [111, 80] width 22 height 7
type input "1"
type input "50"
click at [166, 8] on icon "save" at bounding box center [165, 7] width 7 height 7
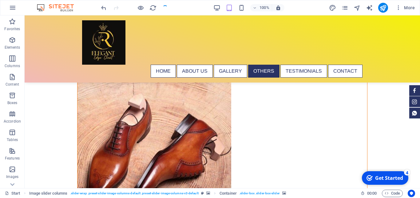
scroll to position [2829, 0]
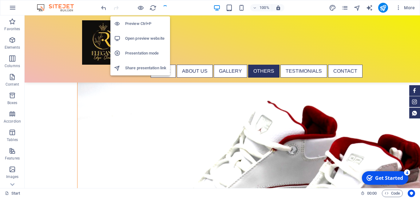
click at [139, 38] on h6 "Open preview website" at bounding box center [145, 38] width 41 height 7
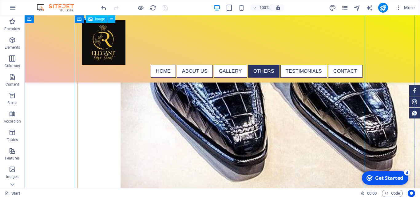
scroll to position [2798, 0]
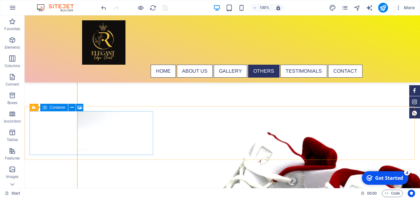
click at [53, 107] on span "Container" at bounding box center [57, 107] width 16 height 4
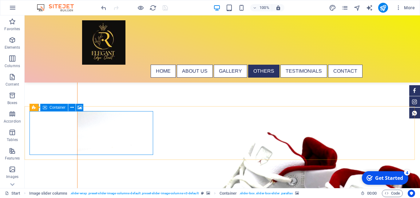
click at [56, 106] on span "Container" at bounding box center [57, 107] width 16 height 4
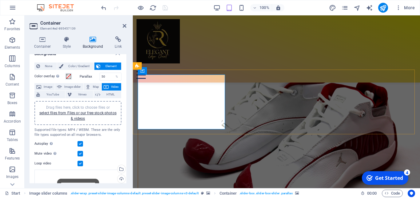
scroll to position [0, 0]
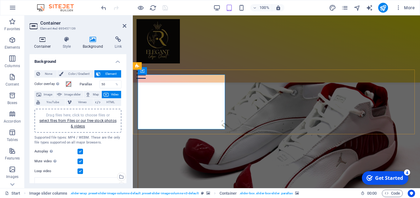
click at [44, 45] on h4 "Container" at bounding box center [44, 42] width 29 height 13
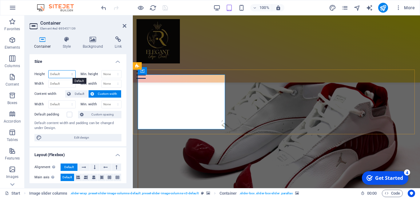
click at [49, 70] on select "Default px rem % vh vw" at bounding box center [62, 73] width 27 height 7
select select "%"
click option "%" at bounding box center [0, 0] width 0 height 0
type input "100"
click at [102, 70] on select "None px rem % vh vw" at bounding box center [112, 73] width 20 height 7
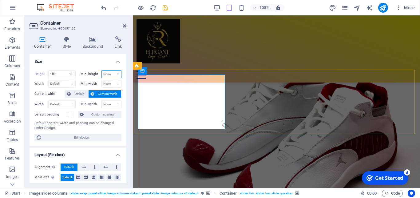
select select "%"
click option "%" at bounding box center [0, 0] width 0 height 0
type input "100"
click at [49, 80] on select "Default px rem % em vh vw" at bounding box center [62, 83] width 27 height 7
select select "%"
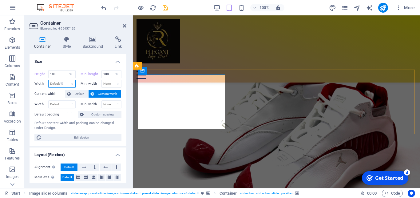
click option "%" at bounding box center [0, 0] width 0 height 0
type input "31.52"
click at [49, 101] on select "Default px rem % em vh vw" at bounding box center [62, 104] width 27 height 7
select select "%"
click option "%" at bounding box center [0, 0] width 0 height 0
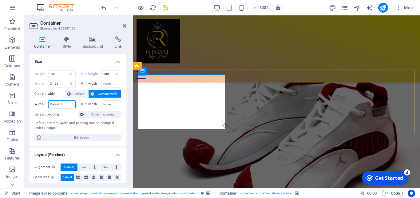
type input "100"
click at [102, 101] on select "None px rem % vh vw" at bounding box center [112, 104] width 20 height 7
select select "%"
click option "%" at bounding box center [0, 0] width 0 height 0
type input "100"
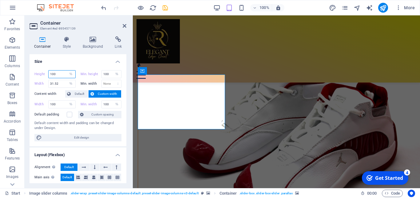
click at [57, 75] on input "100" at bounding box center [62, 73] width 27 height 7
type input "1"
type input "50"
click at [112, 70] on select "None px rem % vh vw" at bounding box center [116, 73] width 9 height 7
click at [102, 95] on span "Custom width" at bounding box center [108, 93] width 24 height 7
